Goal: Information Seeking & Learning: Learn about a topic

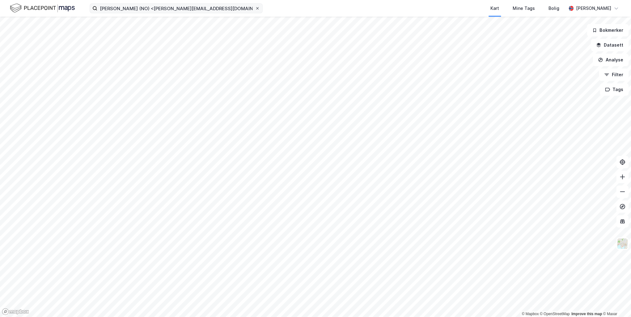
click at [258, 9] on icon at bounding box center [257, 8] width 2 height 2
click at [255, 9] on input "[PERSON_NAME] (NO) <[PERSON_NAME][EMAIL_ADDRESS][DOMAIN_NAME]>" at bounding box center [176, 8] width 158 height 9
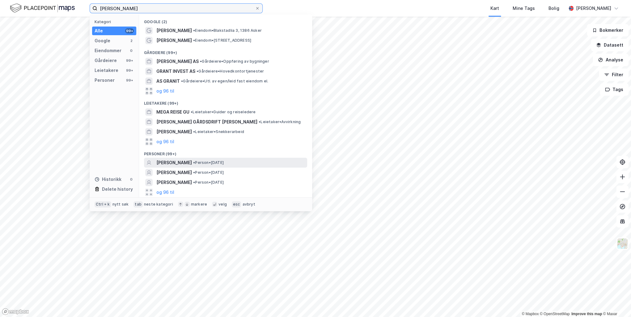
type input "[PERSON_NAME]"
click at [173, 162] on span "[PERSON_NAME]" at bounding box center [174, 162] width 36 height 7
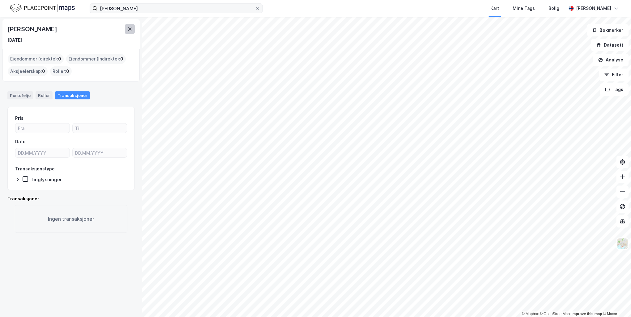
click at [130, 29] on icon at bounding box center [129, 29] width 5 height 5
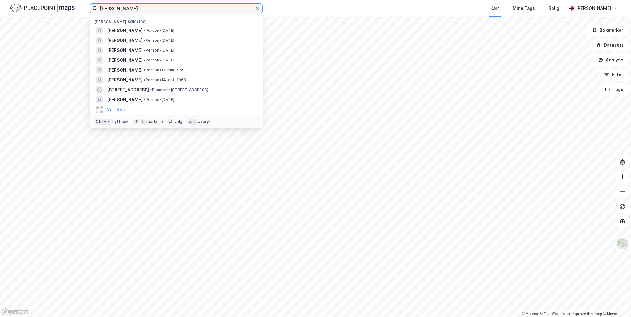
click at [142, 8] on input "[PERSON_NAME]" at bounding box center [176, 8] width 158 height 9
drag, startPoint x: 154, startPoint y: 8, endPoint x: 86, endPoint y: -2, distance: 68.7
click at [86, 0] on html "[PERSON_NAME] søk (100) [PERSON_NAME] • [DATE] [PERSON_NAME] • Person • [DATE] …" at bounding box center [315, 158] width 631 height 317
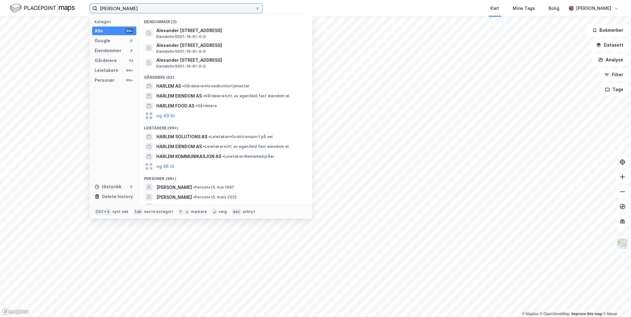
type input "[PERSON_NAME]"
drag, startPoint x: 168, startPoint y: 9, endPoint x: 89, endPoint y: 7, distance: 78.8
click at [90, 7] on label "[PERSON_NAME]" at bounding box center [176, 8] width 173 height 10
paste input "[PERSON_NAME]"
type input "[PERSON_NAME]"
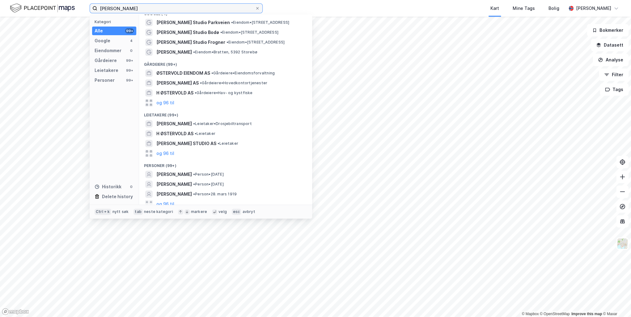
scroll to position [12, 0]
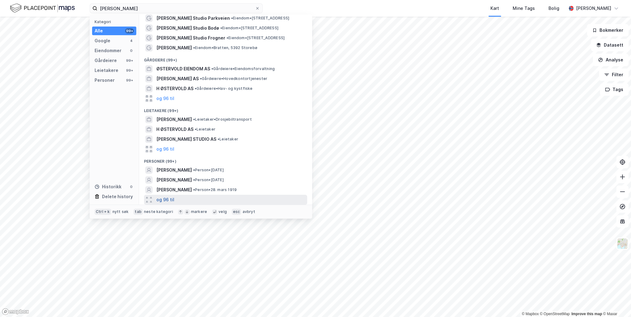
click at [172, 198] on button "og 96 til" at bounding box center [165, 199] width 18 height 7
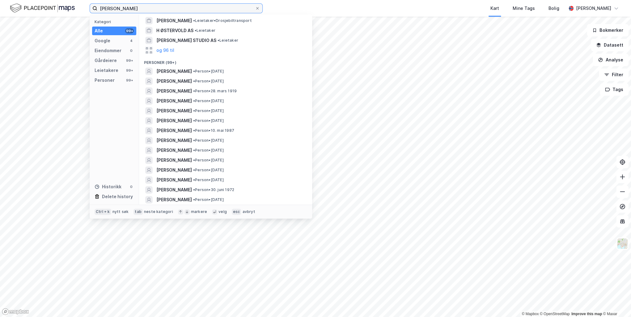
drag, startPoint x: 166, startPoint y: 10, endPoint x: 0, endPoint y: 6, distance: 166.2
click at [0, 6] on html "[PERSON_NAME] Kategori Alle 99+ Google 4 Eiendommer 0 Gårdeiere 99+ Leietakere …" at bounding box center [315, 158] width 631 height 317
paste input "[PERSON_NAME]"
type input "[PERSON_NAME]"
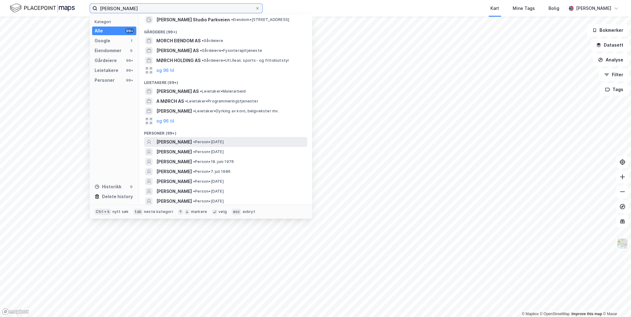
scroll to position [0, 0]
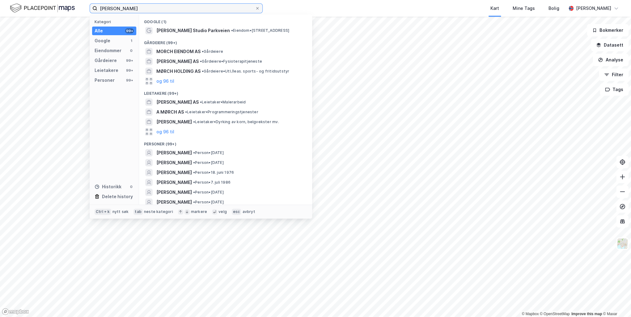
drag, startPoint x: 169, startPoint y: 8, endPoint x: 30, endPoint y: 5, distance: 139.0
click at [31, 6] on div "[PERSON_NAME] Kategori Alle 99+ Google 1 Eiendommer 0 Gårdeiere 99+ Leietakere …" at bounding box center [315, 8] width 631 height 17
paste input "[PERSON_NAME]"
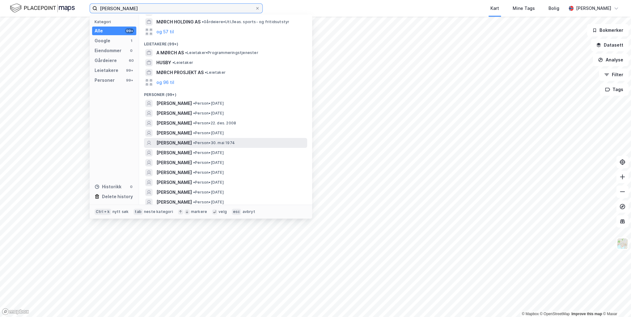
scroll to position [74, 0]
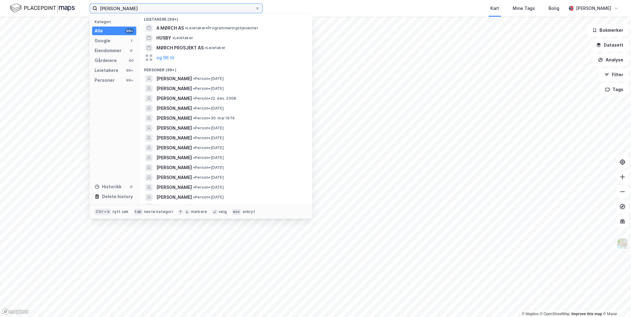
drag, startPoint x: 162, startPoint y: 8, endPoint x: 104, endPoint y: 9, distance: 57.5
click at [104, 9] on input "[PERSON_NAME]" at bounding box center [176, 8] width 158 height 9
type input "C"
paste input "[PERSON_NAME]"
type input "[PERSON_NAME]"
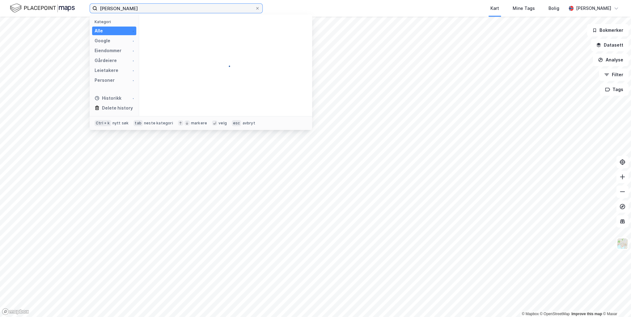
scroll to position [0, 0]
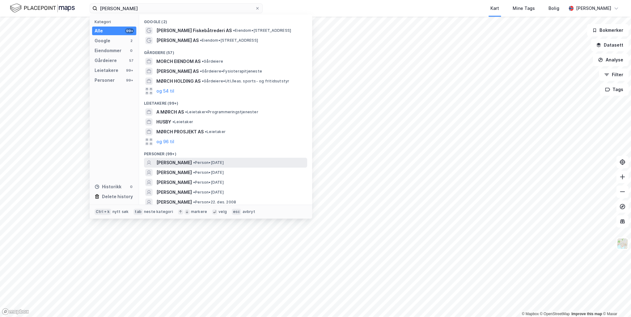
click at [192, 162] on span "[PERSON_NAME]" at bounding box center [174, 162] width 36 height 7
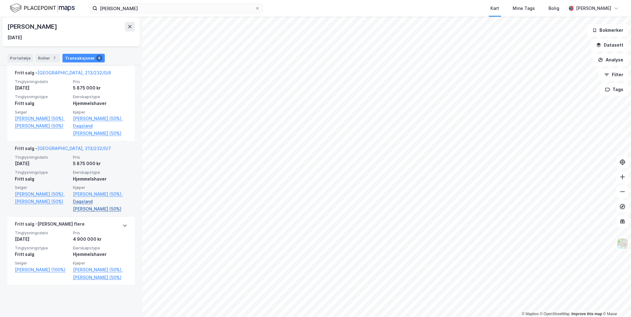
scroll to position [537, 0]
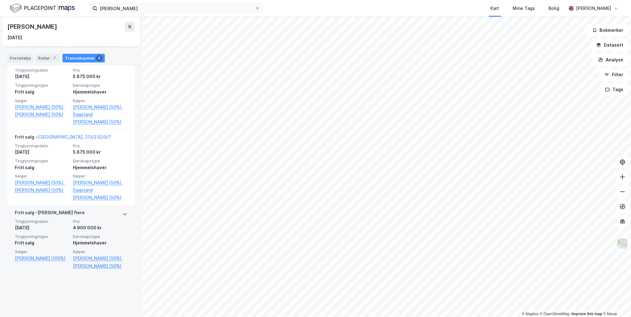
click at [123, 215] on icon at bounding box center [125, 214] width 4 height 2
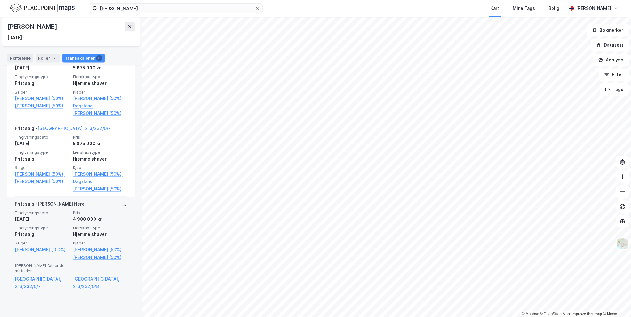
click at [121, 216] on span "Pris" at bounding box center [100, 212] width 54 height 5
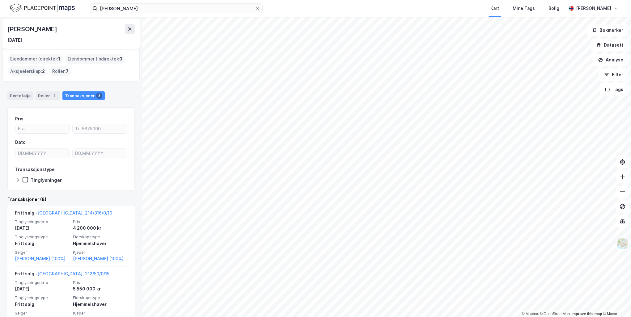
scroll to position [74, 0]
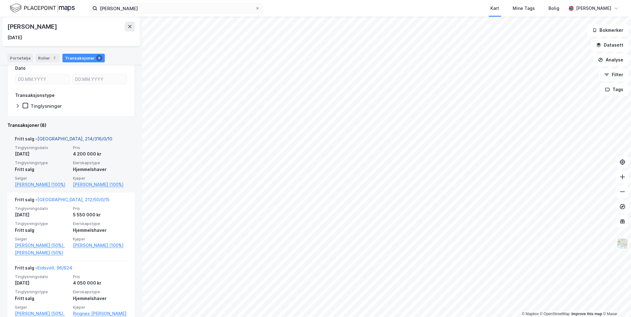
click at [60, 138] on link "[GEOGRAPHIC_DATA], 214/316/0/10" at bounding box center [74, 138] width 75 height 5
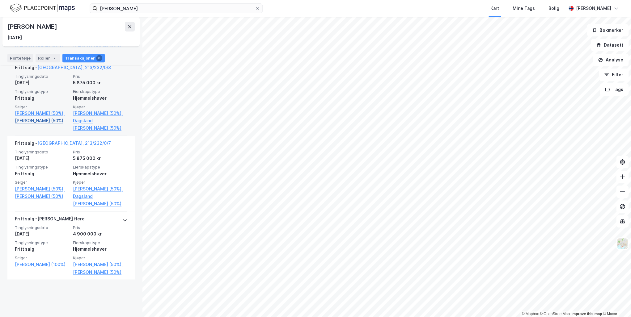
scroll to position [537, 0]
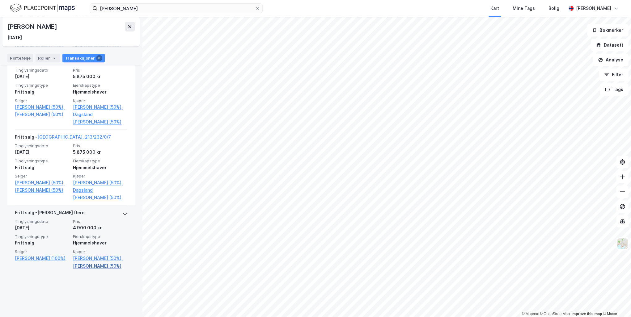
click at [94, 270] on link "[PERSON_NAME] (50%)" at bounding box center [100, 265] width 54 height 7
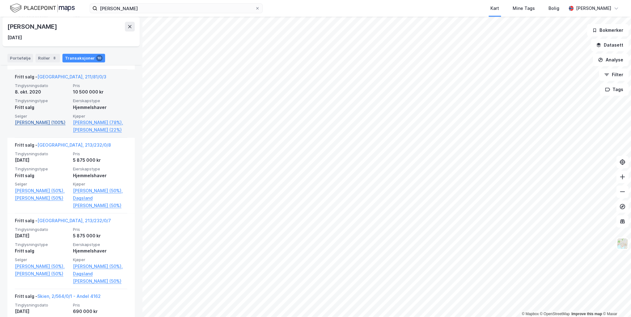
scroll to position [410, 0]
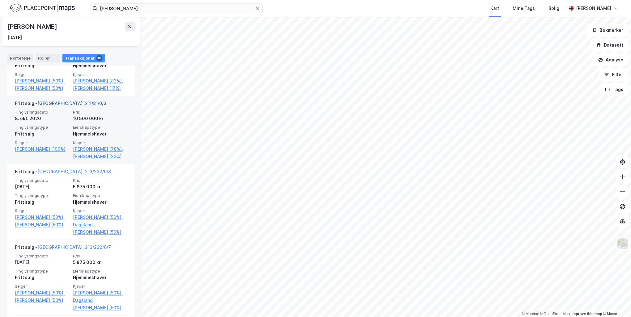
click at [57, 106] on link "[GEOGRAPHIC_DATA], 211/81/0/3" at bounding box center [71, 103] width 69 height 5
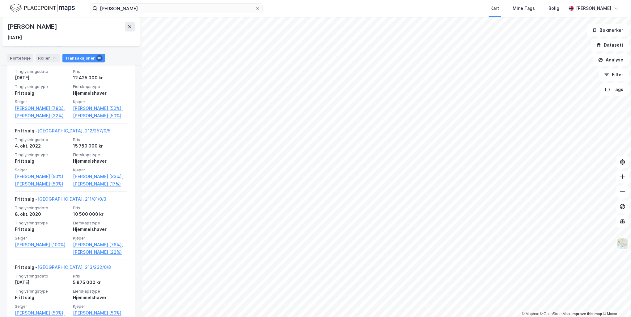
scroll to position [311, 0]
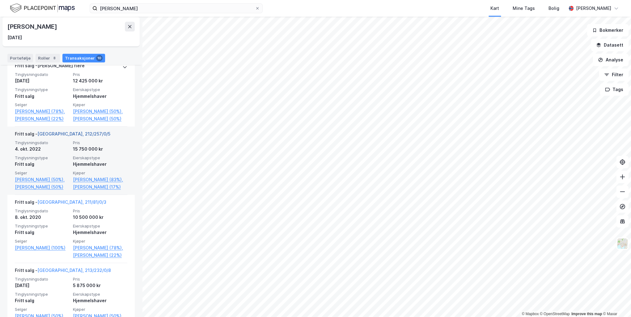
click at [54, 137] on link "[GEOGRAPHIC_DATA], 212/257/0/5" at bounding box center [73, 133] width 73 height 5
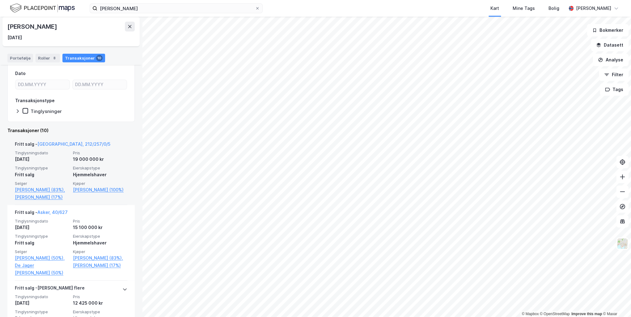
scroll to position [138, 0]
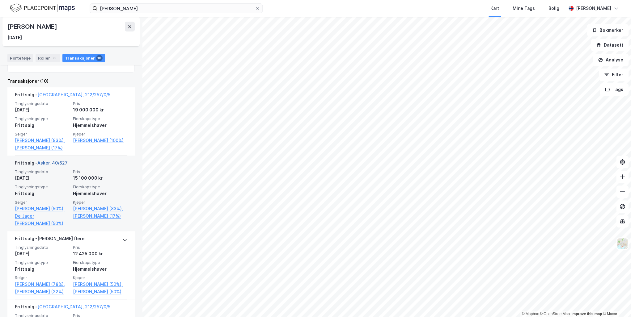
click at [52, 162] on link "Asker, 40/627" at bounding box center [52, 162] width 30 height 5
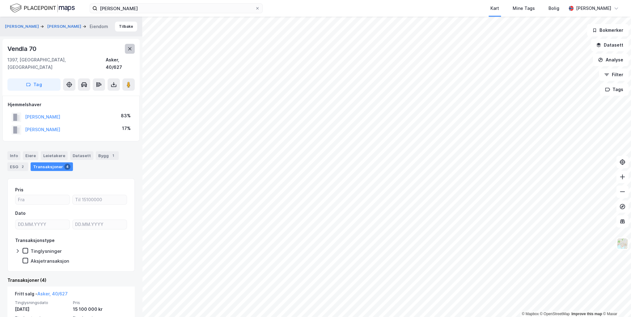
click at [128, 50] on icon at bounding box center [129, 48] width 3 height 3
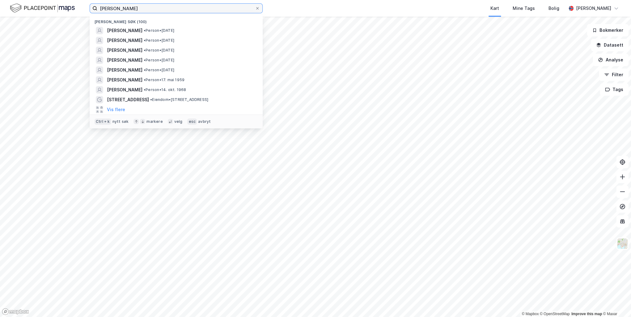
drag, startPoint x: 183, startPoint y: 7, endPoint x: 75, endPoint y: 6, distance: 107.8
click at [75, 6] on div "[PERSON_NAME] søk (100) [PERSON_NAME] • [DATE] [PERSON_NAME] • Person • [DATE] …" at bounding box center [315, 8] width 631 height 17
paste input "[PERSON_NAME]"
type input "[PERSON_NAME]"
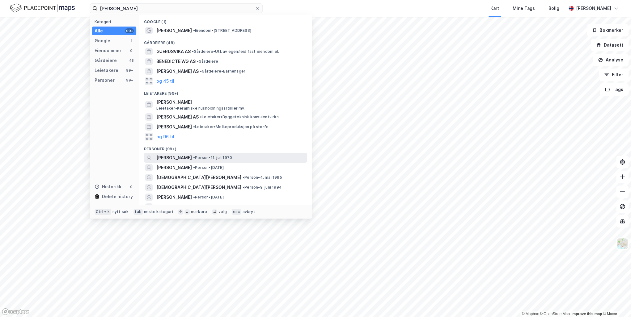
click at [178, 157] on span "[PERSON_NAME]" at bounding box center [174, 157] width 36 height 7
